Goal: Information Seeking & Learning: Learn about a topic

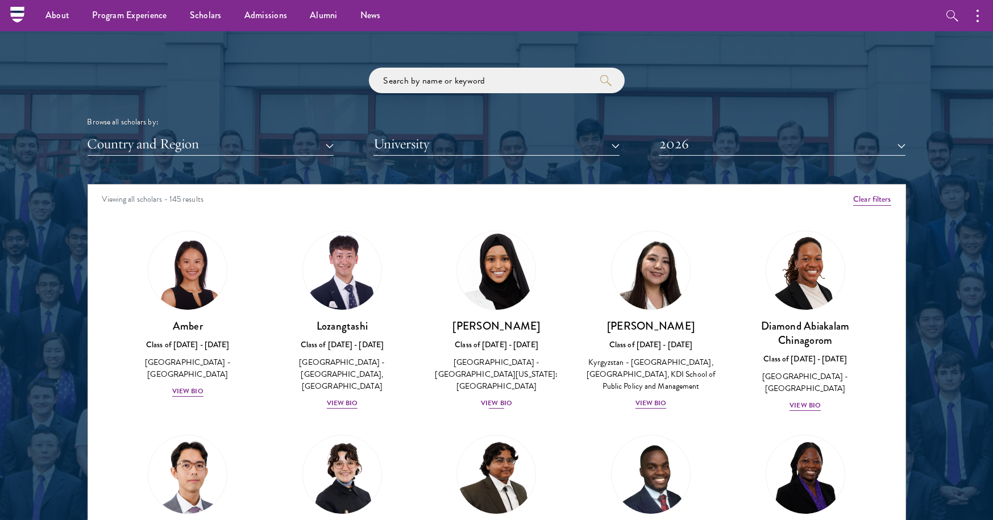
scroll to position [1319, 0]
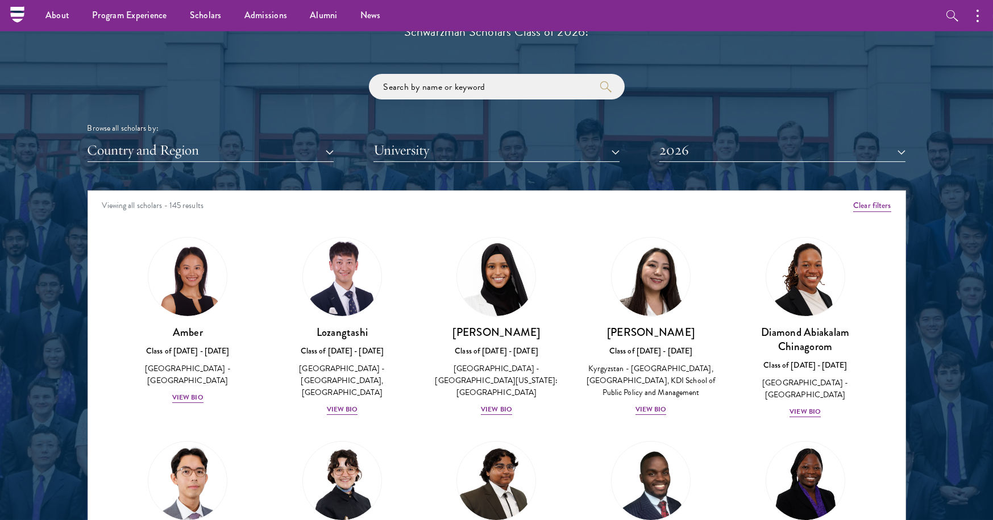
click at [291, 153] on button "Country and Region" at bounding box center [211, 150] width 246 height 23
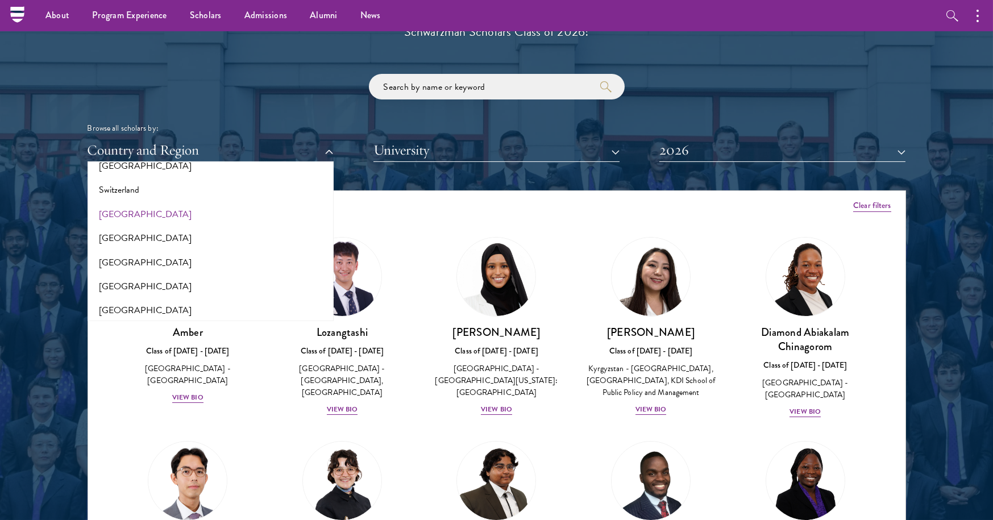
scroll to position [2113, 0]
click at [114, 178] on button "[GEOGRAPHIC_DATA]" at bounding box center [210, 167] width 239 height 24
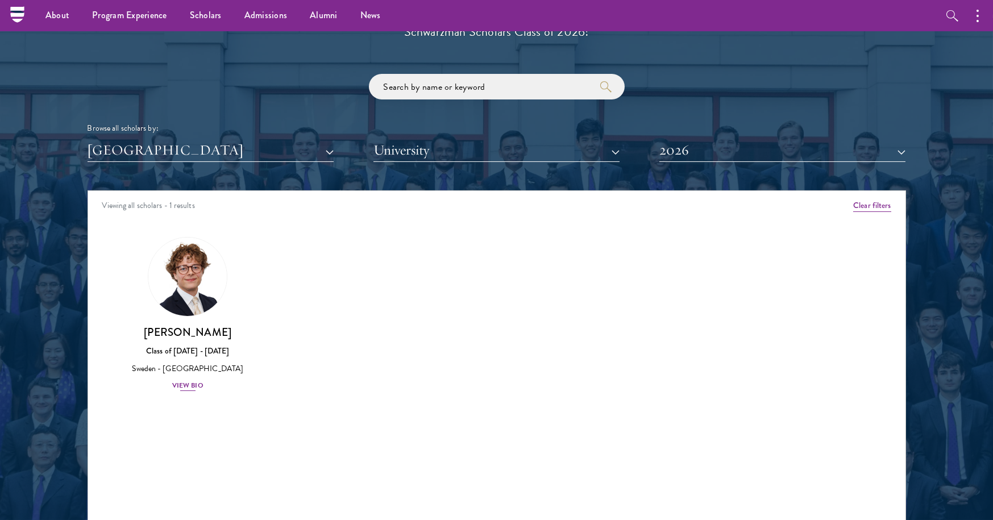
click at [198, 327] on h3 "[PERSON_NAME]" at bounding box center [188, 332] width 132 height 14
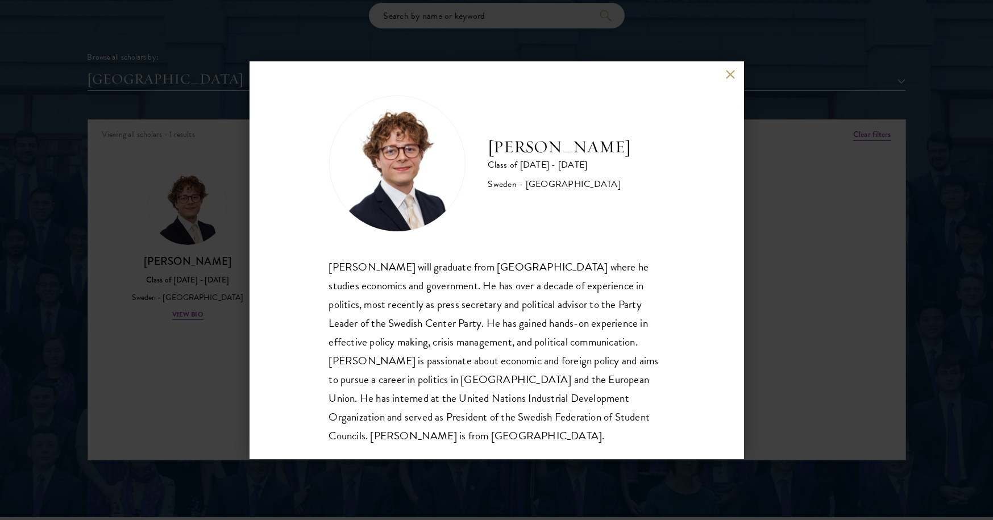
scroll to position [1401, 0]
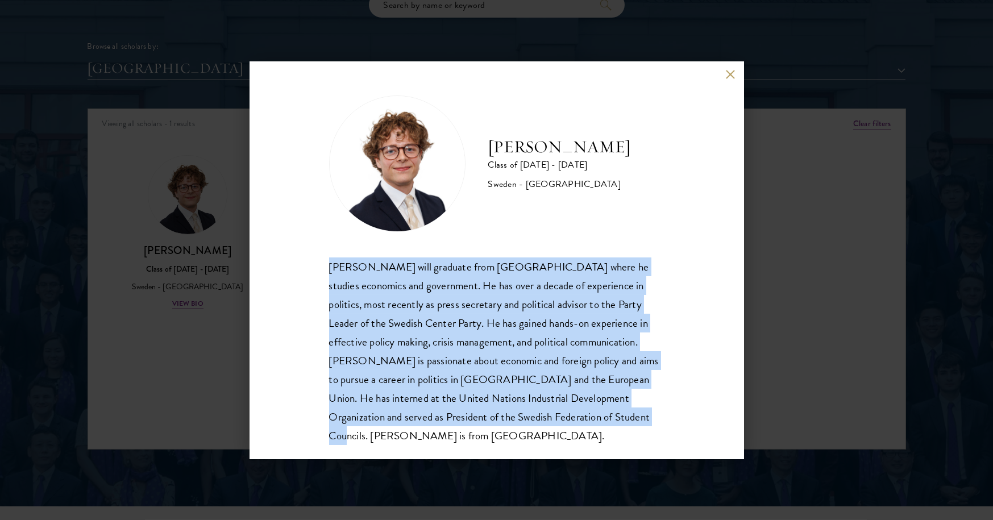
drag, startPoint x: 329, startPoint y: 271, endPoint x: 525, endPoint y: 410, distance: 240.9
click at [525, 410] on div "[PERSON_NAME] will graduate from [GEOGRAPHIC_DATA] where he studies economics a…" at bounding box center [496, 352] width 335 height 188
click at [732, 73] on button at bounding box center [731, 75] width 10 height 10
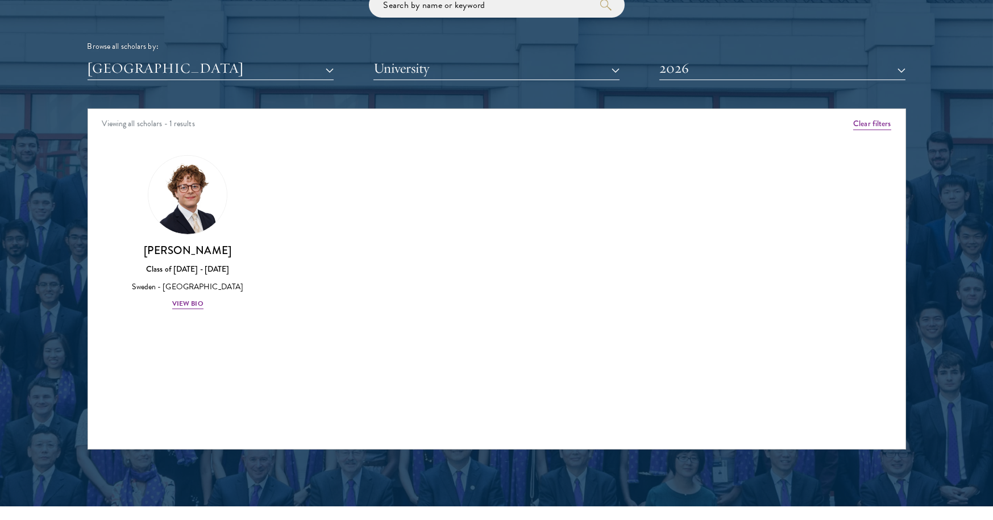
click at [313, 62] on button "[GEOGRAPHIC_DATA]" at bounding box center [211, 68] width 246 height 23
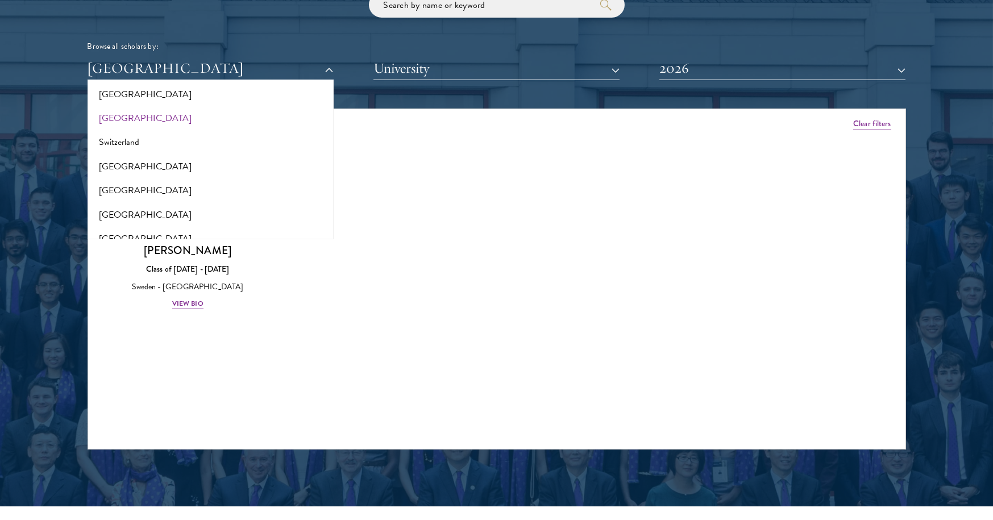
scroll to position [2049, 0]
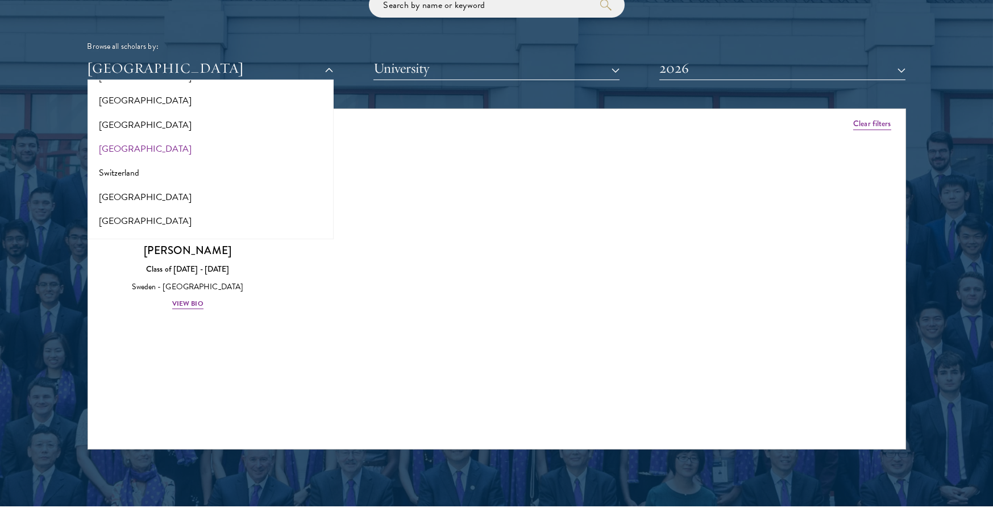
click at [876, 118] on button "Clear filters" at bounding box center [872, 124] width 38 height 13
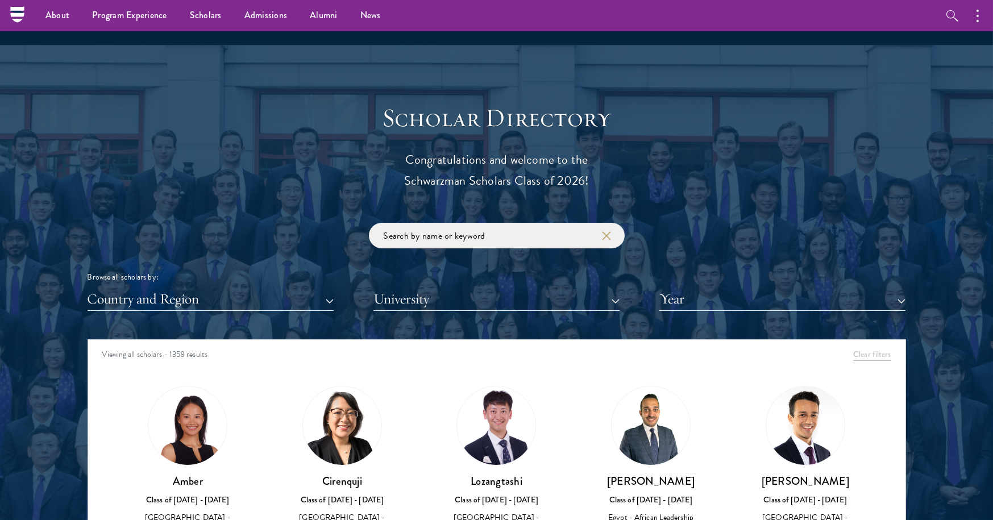
scroll to position [800, 0]
